Goal: Information Seeking & Learning: Learn about a topic

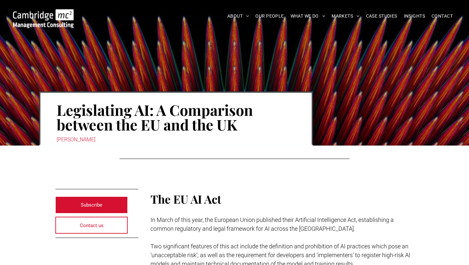
scroll to position [1403, 0]
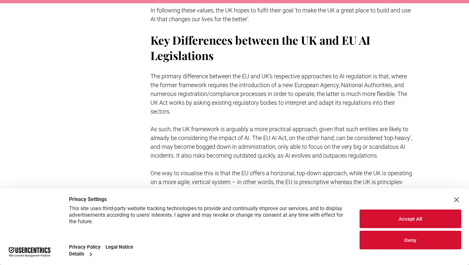
click at [389, 215] on button "Accept All" at bounding box center [411, 218] width 102 height 19
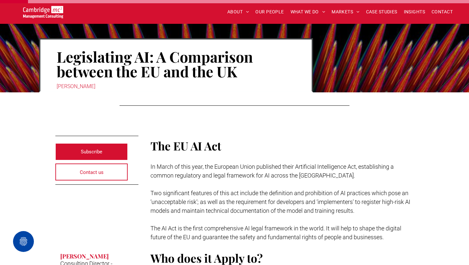
scroll to position [0, 0]
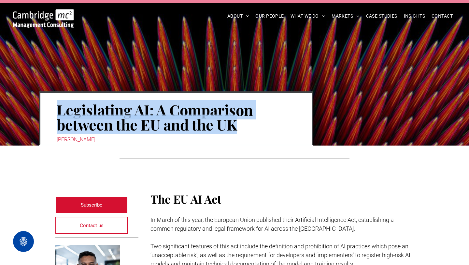
drag, startPoint x: 238, startPoint y: 126, endPoint x: 60, endPoint y: 110, distance: 178.2
click at [59, 109] on h1 "Legislating AI: A Comparison between the EU and the UK" at bounding box center [176, 117] width 239 height 31
copy h1 "Legislating AI: A Comparison between the EU and the UK"
click at [48, 11] on img at bounding box center [43, 18] width 61 height 19
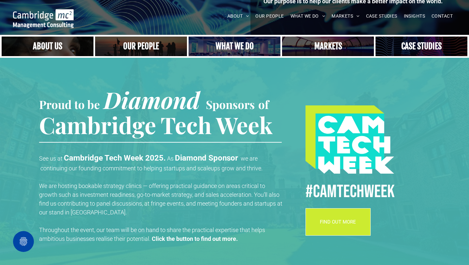
scroll to position [293, 0]
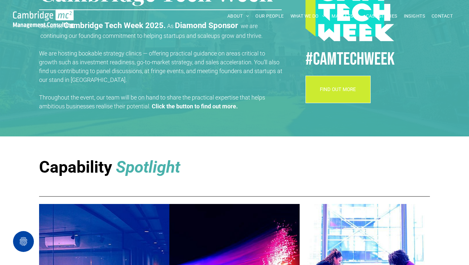
click at [344, 85] on span "FIND OUT MORE" at bounding box center [338, 89] width 36 height 16
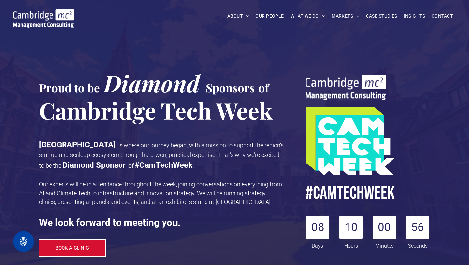
click at [65, 18] on img at bounding box center [43, 18] width 61 height 19
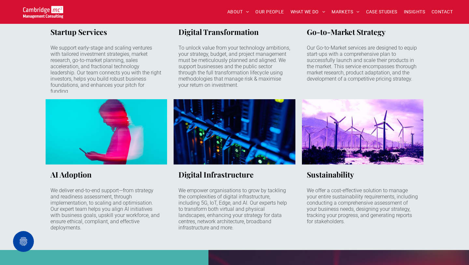
scroll to position [585, 0]
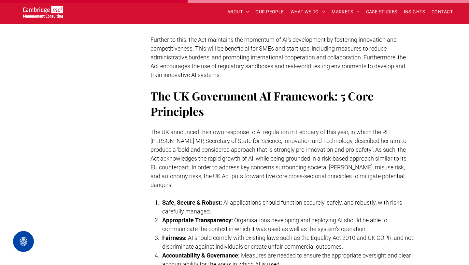
scroll to position [988, 0]
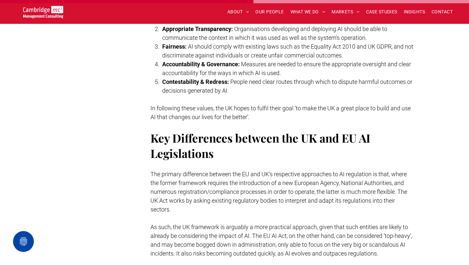
scroll to position [1414, 0]
